Goal: Information Seeking & Learning: Learn about a topic

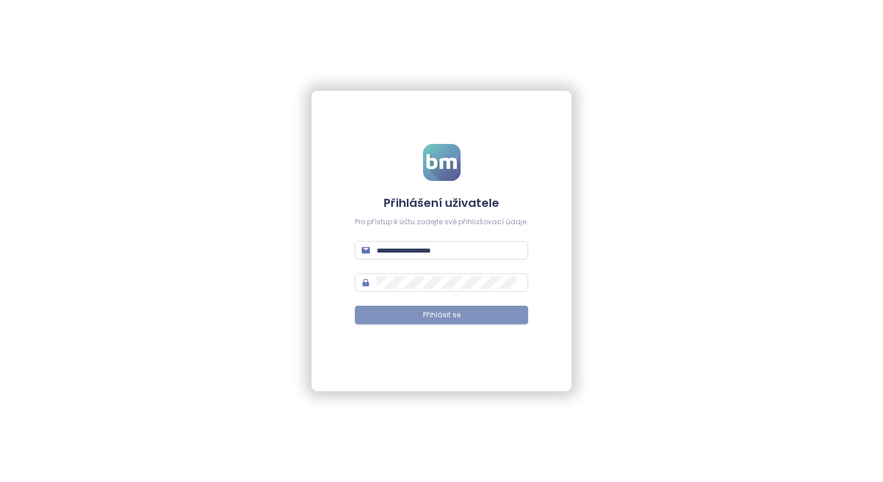
type input "**********"
click at [465, 311] on button "Přihlásit se" at bounding box center [441, 315] width 173 height 18
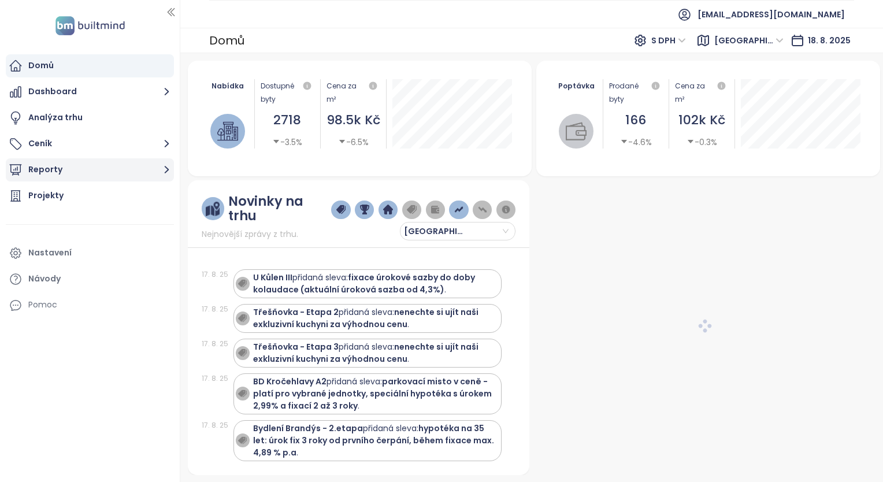
click at [61, 168] on button "Reporty" at bounding box center [90, 169] width 168 height 23
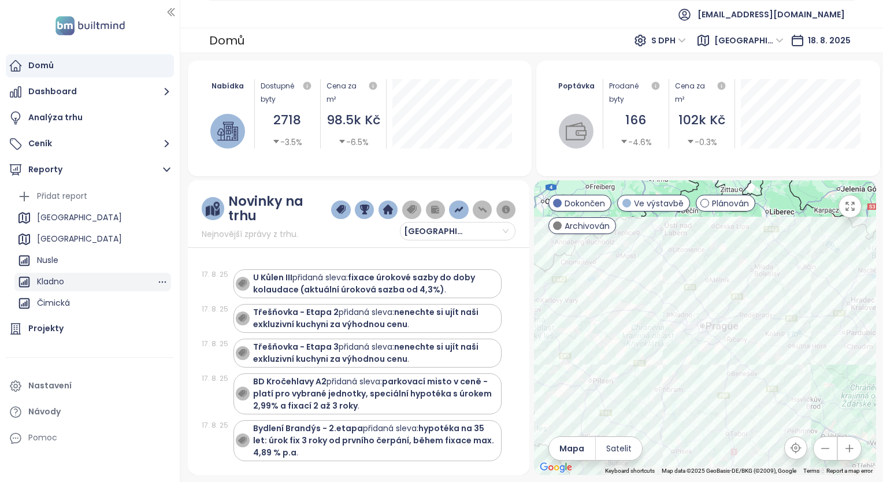
click at [57, 279] on div "Kladno" at bounding box center [50, 281] width 27 height 14
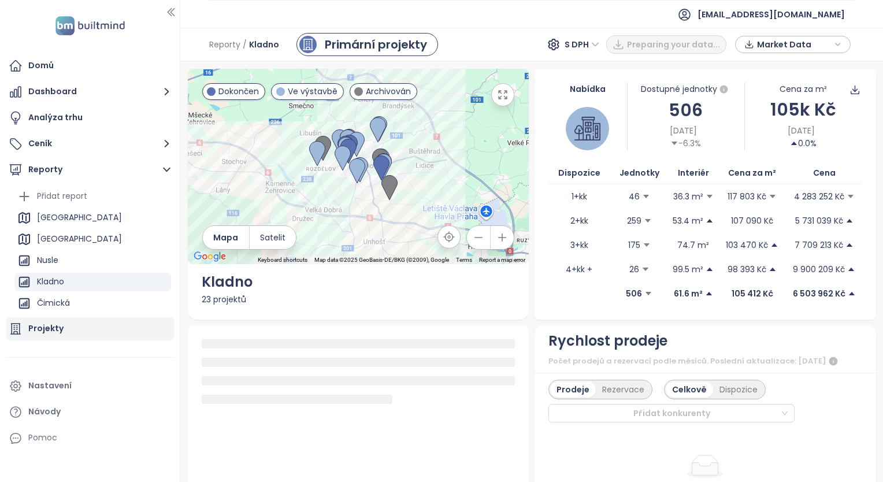
click at [50, 329] on div "Projekty" at bounding box center [45, 328] width 35 height 14
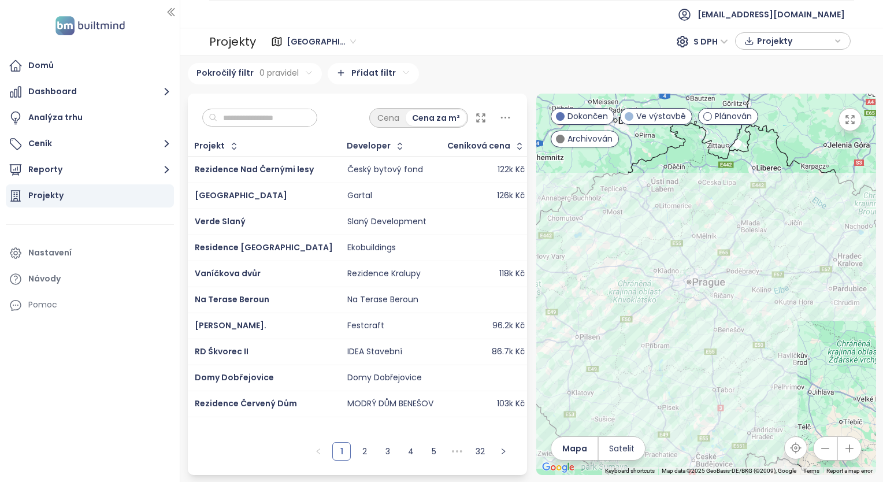
click at [342, 42] on span "Středočeský kraj" at bounding box center [321, 41] width 69 height 17
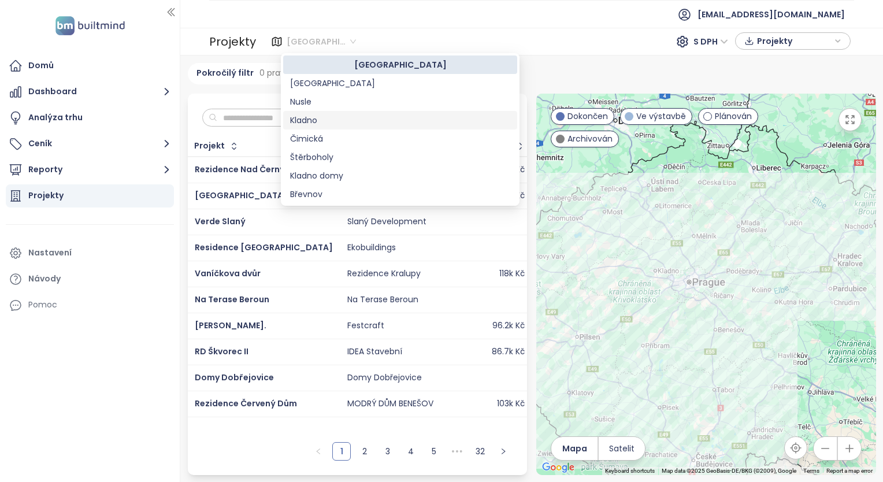
click at [304, 123] on div "Kladno" at bounding box center [400, 120] width 220 height 13
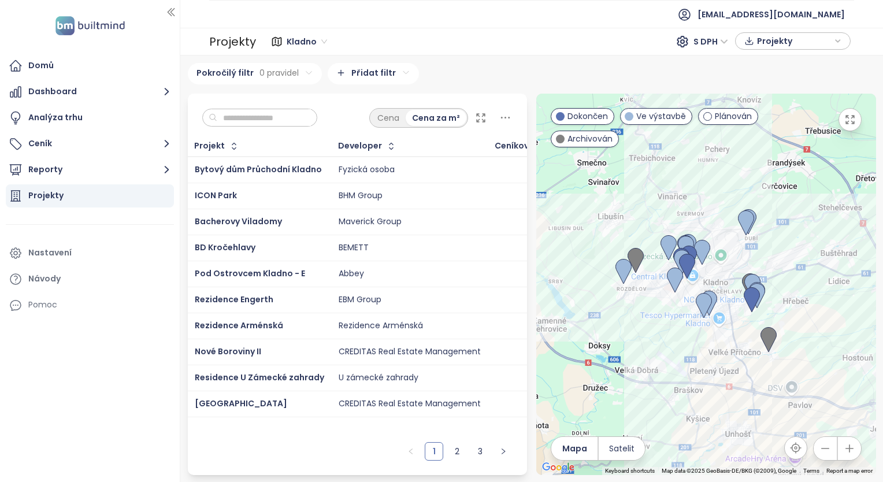
click at [483, 121] on icon at bounding box center [481, 118] width 8 height 8
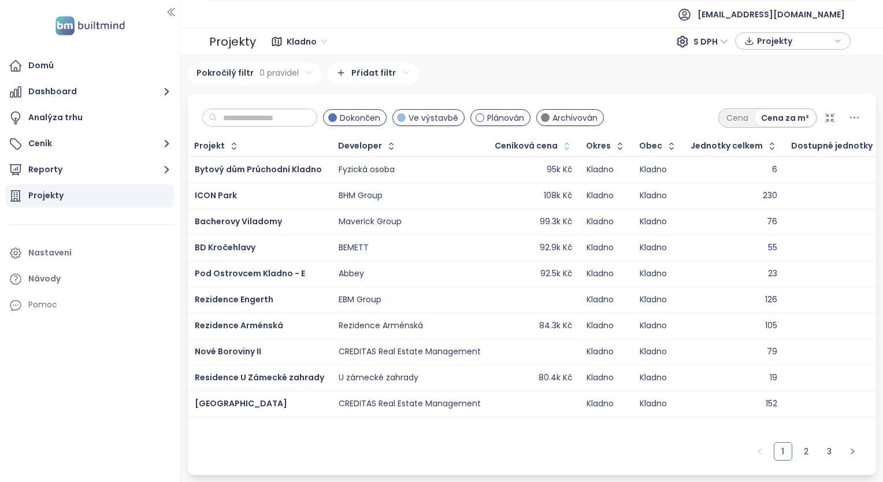
click at [561, 150] on icon "button" at bounding box center [567, 146] width 12 height 12
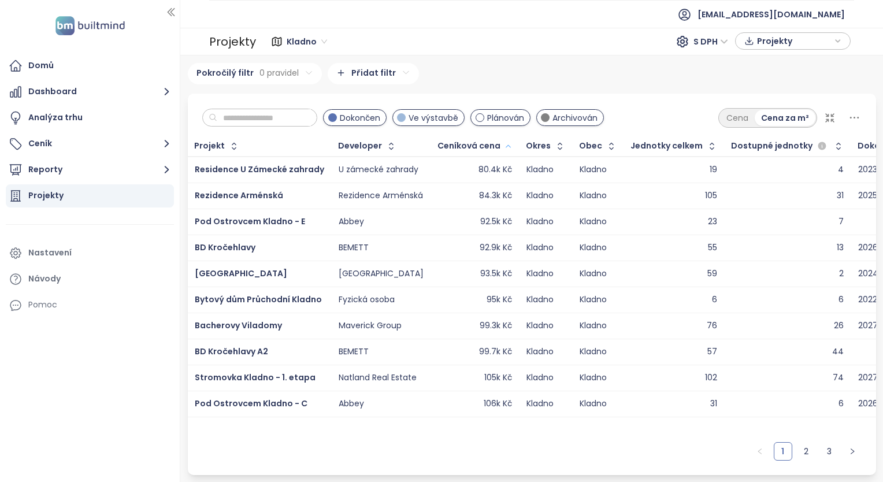
click at [506, 146] on icon "button" at bounding box center [508, 146] width 5 height 2
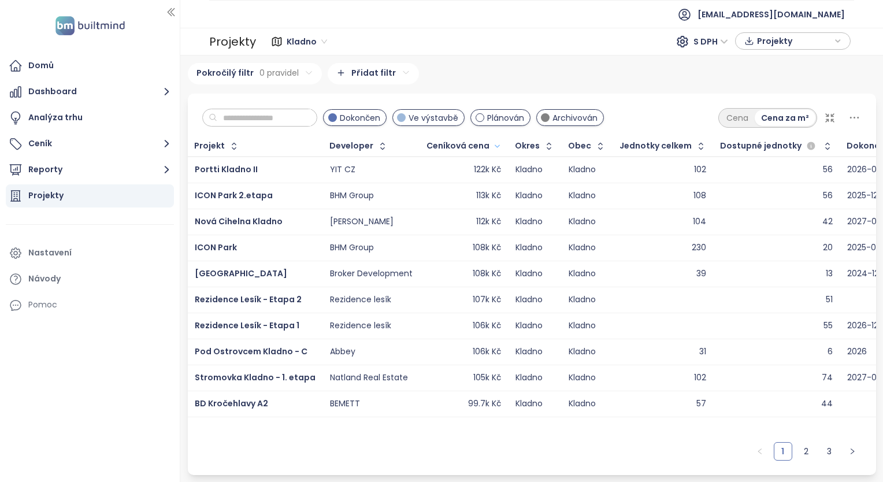
click at [830, 119] on icon at bounding box center [830, 118] width 12 height 12
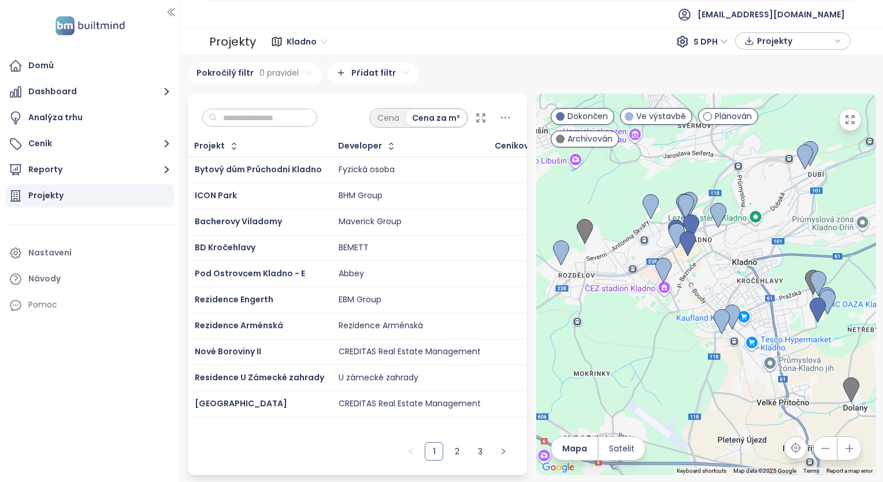
click at [482, 114] on icon at bounding box center [481, 118] width 12 height 12
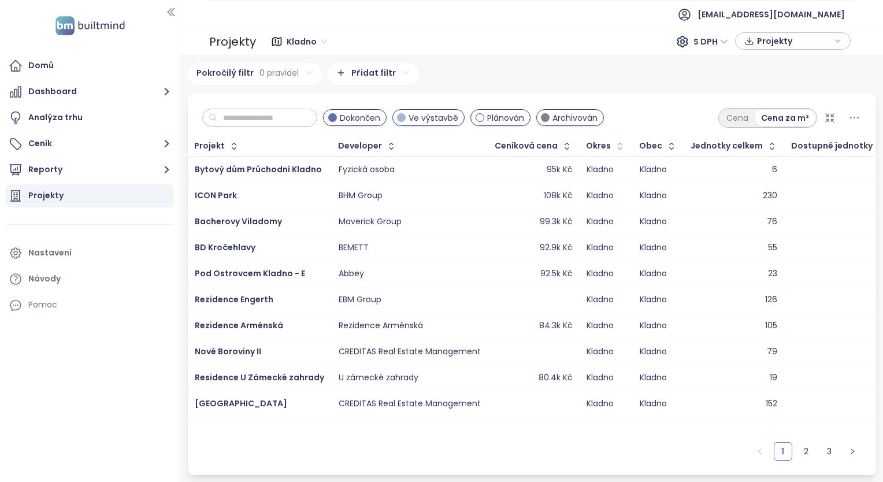
click at [561, 150] on icon "button" at bounding box center [567, 146] width 12 height 12
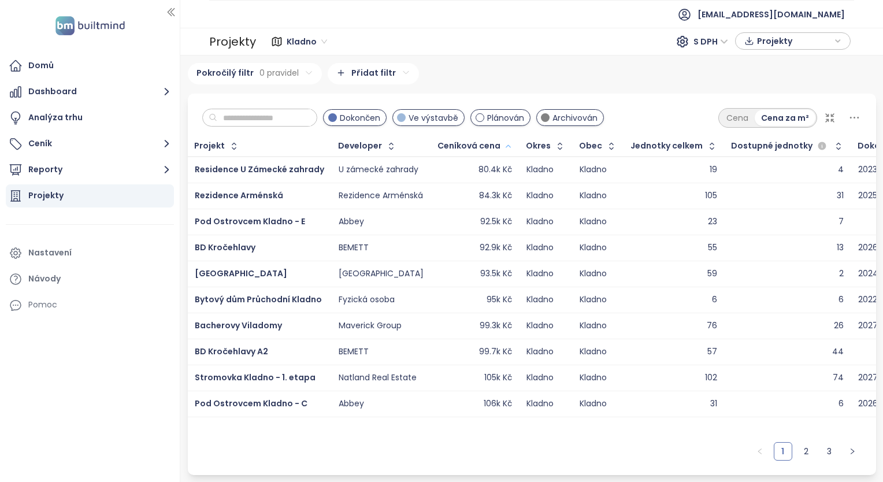
click at [506, 143] on icon "button" at bounding box center [508, 146] width 9 height 14
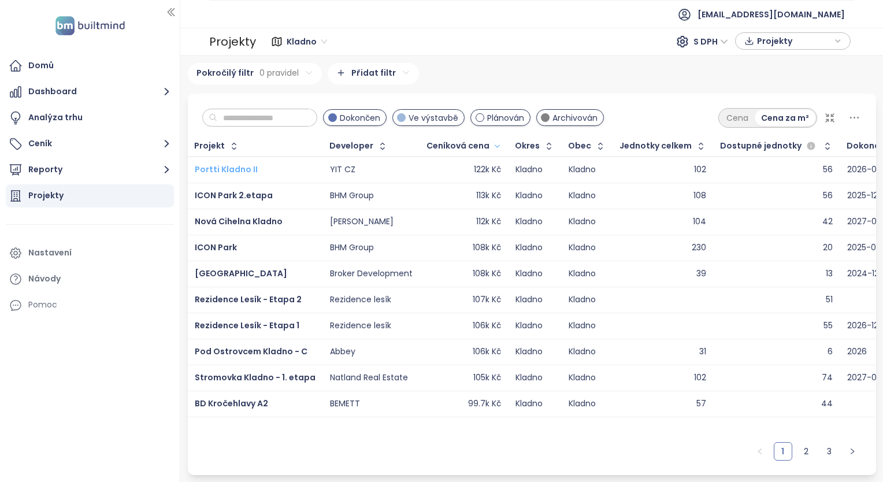
click at [242, 170] on span "Portti Kladno II" at bounding box center [226, 170] width 63 height 12
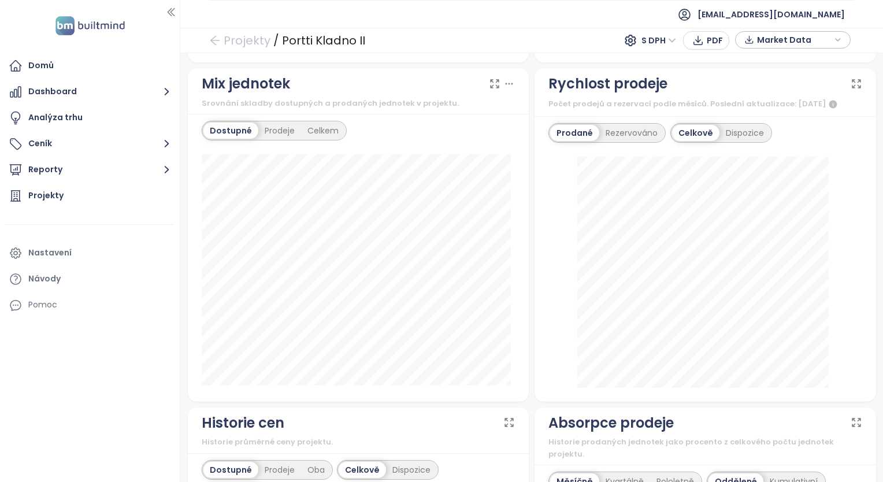
scroll to position [347, 0]
